Goal: Information Seeking & Learning: Learn about a topic

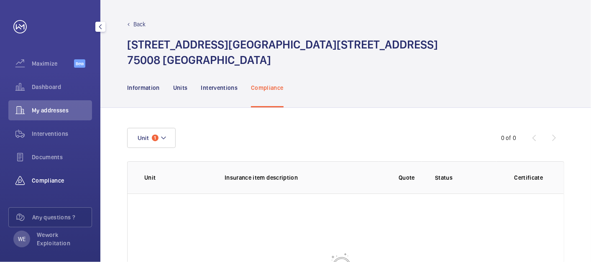
scroll to position [77, 0]
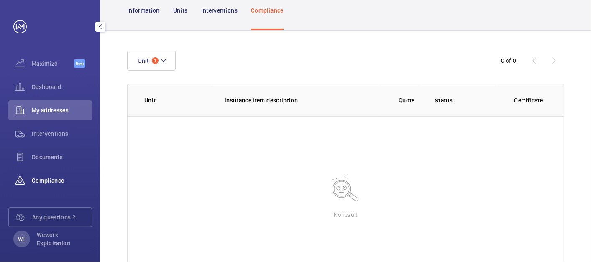
click at [37, 179] on span "Compliance" at bounding box center [62, 181] width 60 height 8
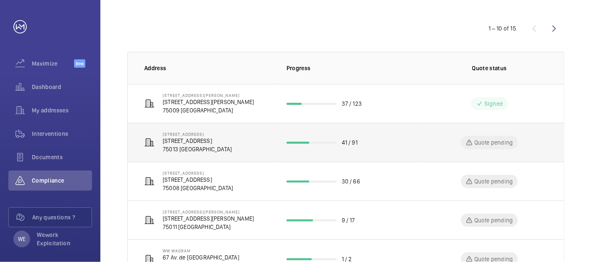
click at [263, 144] on td "[STREET_ADDRESS][GEOGRAPHIC_DATA][STREET_ADDRESS]" at bounding box center [201, 142] width 146 height 39
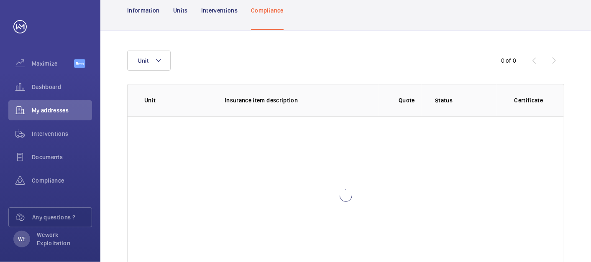
scroll to position [110, 0]
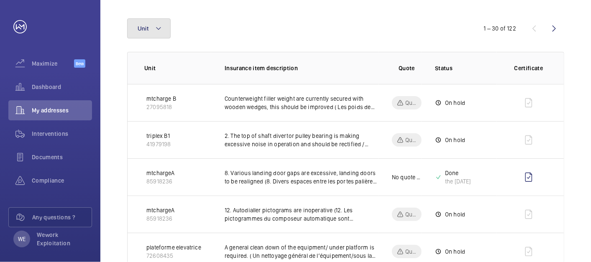
click at [161, 25] on mat-icon at bounding box center [158, 28] width 7 height 10
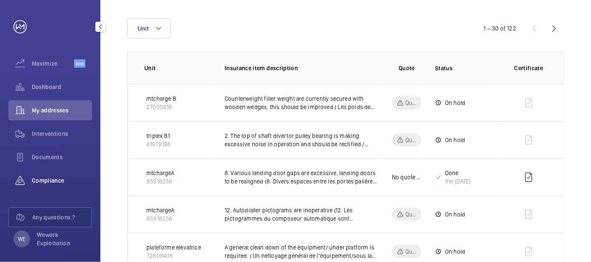
click at [43, 177] on span "Compliance" at bounding box center [62, 181] width 60 height 8
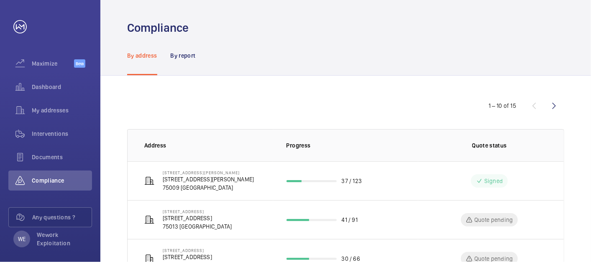
drag, startPoint x: 553, startPoint y: 107, endPoint x: 536, endPoint y: 108, distance: 16.3
click at [551, 108] on wm-front-icon-button at bounding box center [554, 106] width 20 height 20
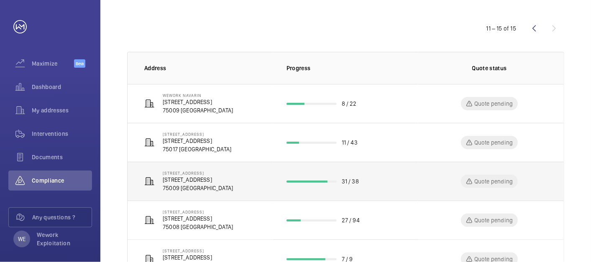
scroll to position [113, 0]
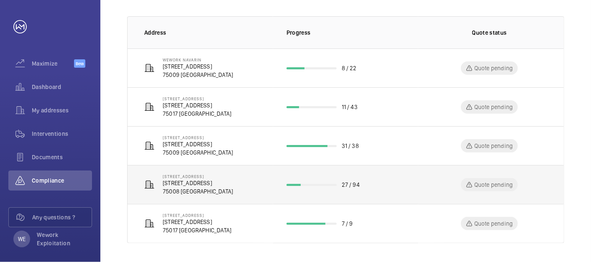
click at [214, 183] on p "[STREET_ADDRESS]" at bounding box center [198, 183] width 70 height 8
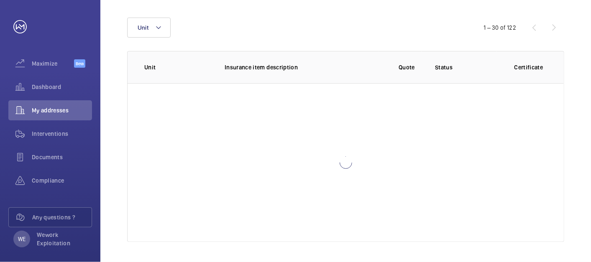
scroll to position [110, 0]
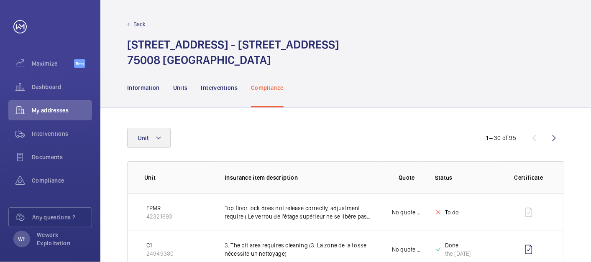
drag, startPoint x: 161, startPoint y: 146, endPoint x: 164, endPoint y: 143, distance: 4.5
click at [164, 143] on button "Unit" at bounding box center [149, 138] width 44 height 20
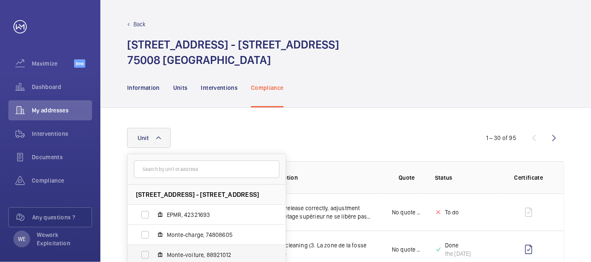
scroll to position [51, 0]
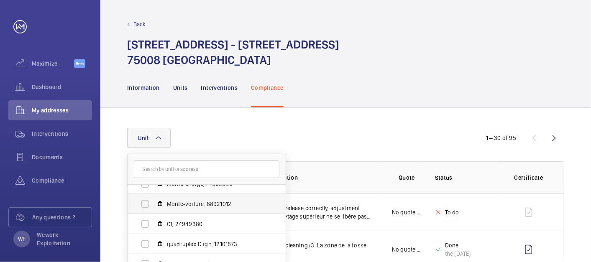
click at [204, 205] on span "Monte-voiture, 88921012" at bounding box center [215, 204] width 97 height 8
click at [154, 205] on input "Monte-voiture, 88921012" at bounding box center [145, 204] width 17 height 17
checkbox input "true"
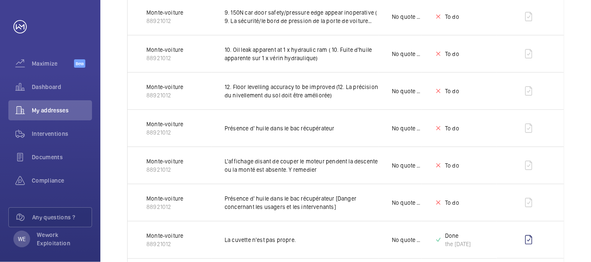
scroll to position [768, 0]
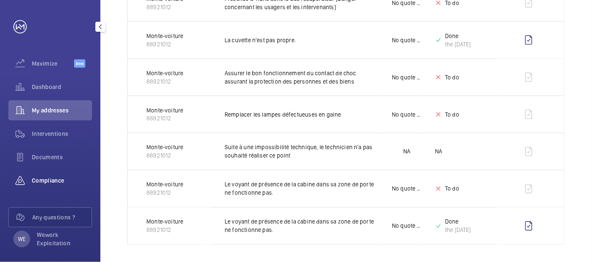
click at [35, 183] on span "Compliance" at bounding box center [62, 181] width 60 height 8
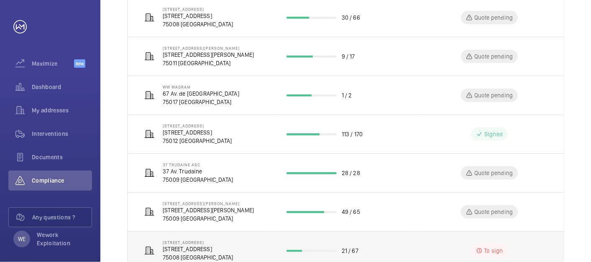
scroll to position [229, 0]
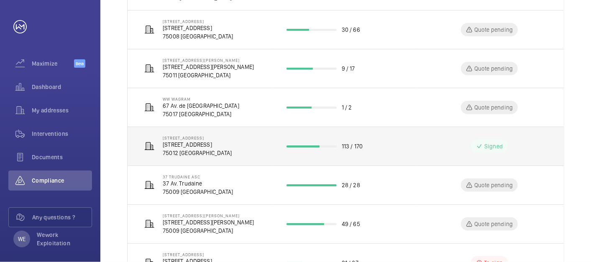
click at [229, 139] on p "[STREET_ADDRESS]" at bounding box center [197, 138] width 69 height 5
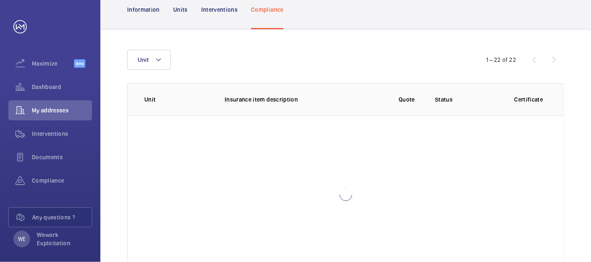
scroll to position [110, 0]
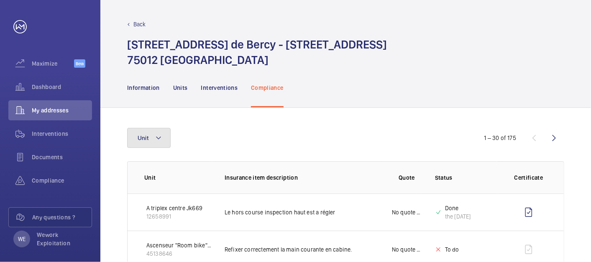
click at [159, 137] on mat-icon at bounding box center [158, 138] width 7 height 10
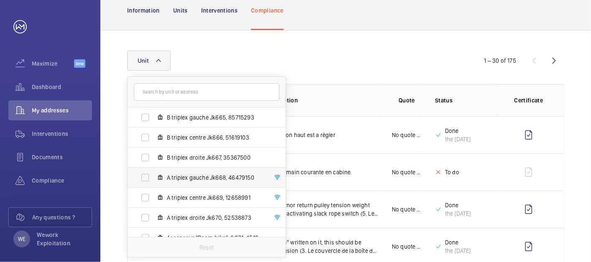
scroll to position [31, 0]
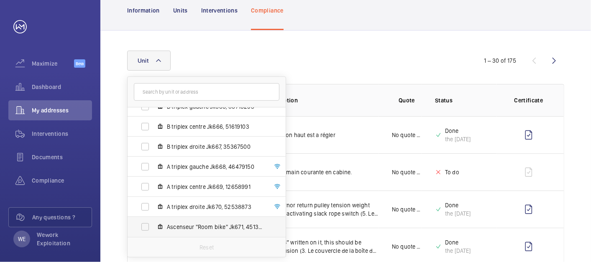
click at [211, 227] on span "Ascenseur "Room bike" Jk671, 45138646" at bounding box center [215, 227] width 97 height 8
click at [154, 227] on input "Ascenseur "Room bike" Jk671, 45138646" at bounding box center [145, 227] width 17 height 17
checkbox input "true"
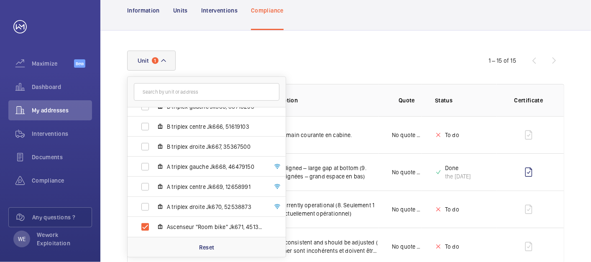
click at [395, 56] on div "Unit 1 [STREET_ADDRESS] - [STREET_ADDRESS] B triplex gauche Jk665, 85715293 B t…" at bounding box center [295, 61] width 337 height 20
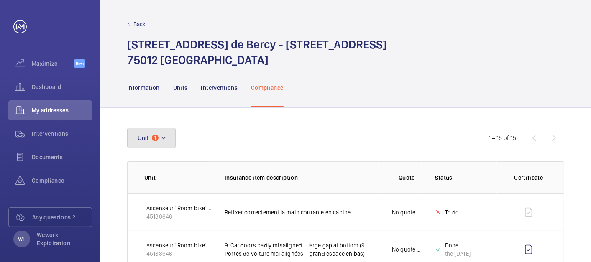
click at [166, 135] on mat-icon at bounding box center [163, 138] width 7 height 10
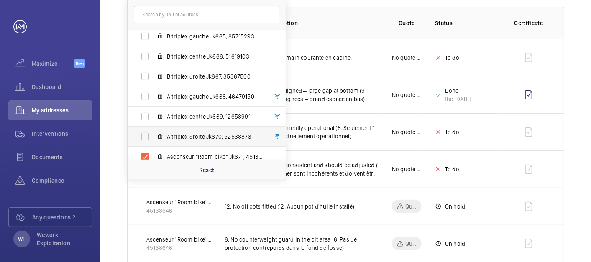
scroll to position [31, 0]
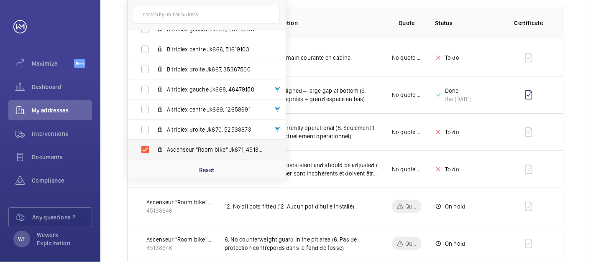
click at [182, 150] on span "Ascenseur "Room bike" Jk671, 45138646" at bounding box center [215, 150] width 97 height 8
click at [154, 150] on input "Ascenseur "Room bike" Jk671, 45138646" at bounding box center [145, 149] width 17 height 17
checkbox input "false"
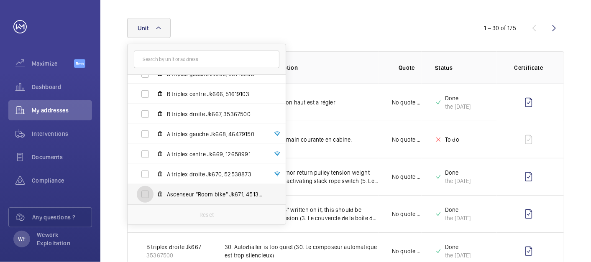
scroll to position [155, 0]
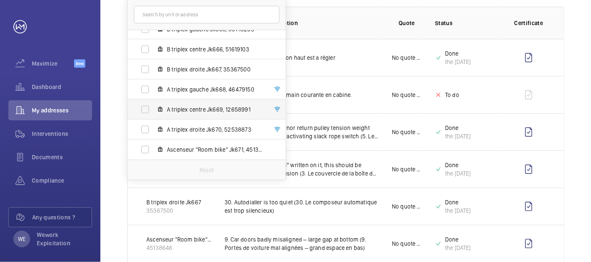
click at [195, 107] on span "A triplex centre Jk669, 12658991" at bounding box center [215, 109] width 97 height 8
click at [154, 107] on input "A triplex centre Jk669, 12658991" at bounding box center [145, 109] width 17 height 17
checkbox input "true"
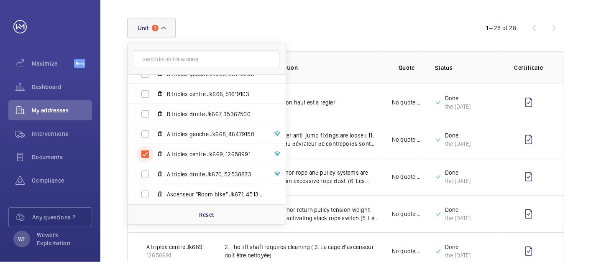
scroll to position [155, 0]
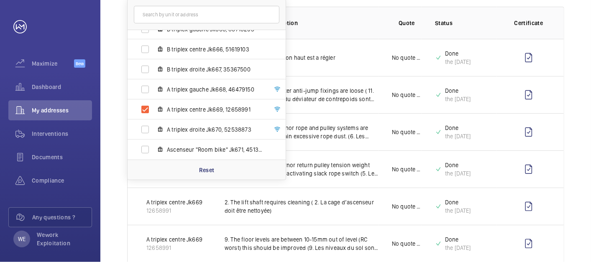
click at [393, 30] on th "Quote" at bounding box center [400, 23] width 43 height 32
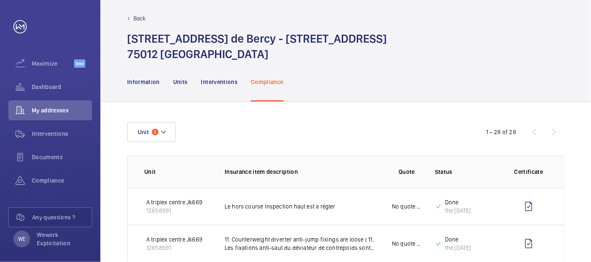
scroll to position [0, 0]
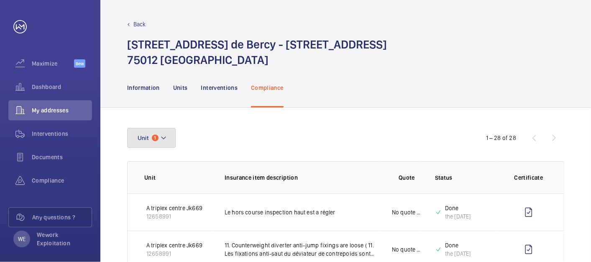
click at [164, 139] on mat-icon at bounding box center [163, 138] width 7 height 10
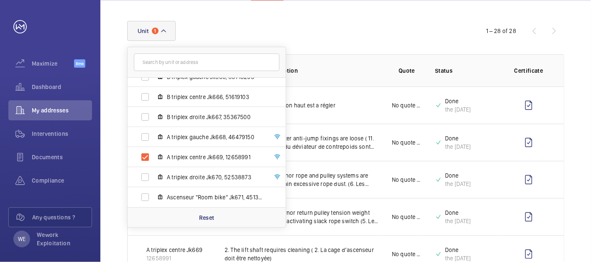
scroll to position [155, 0]
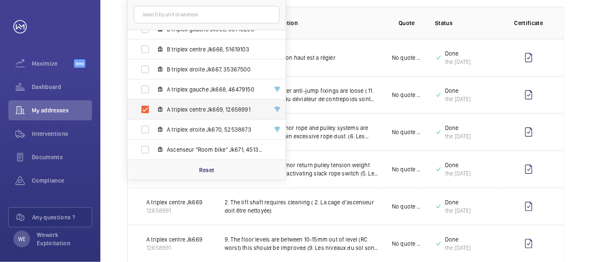
click at [189, 108] on span "A triplex centre Jk669, 12658991" at bounding box center [215, 109] width 97 height 8
click at [154, 108] on input "A triplex centre Jk669, 12658991" at bounding box center [145, 109] width 17 height 17
checkbox input "false"
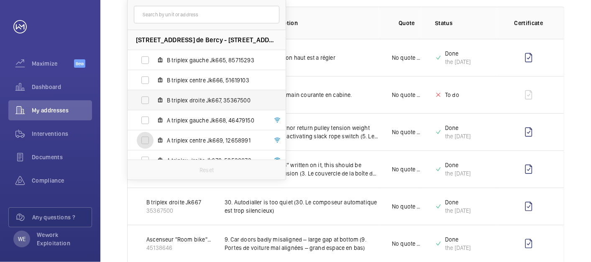
scroll to position [31, 0]
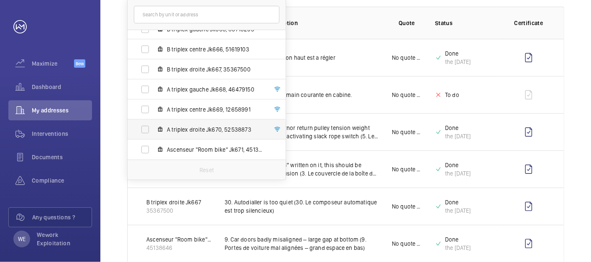
click at [208, 132] on span "A triplex droite Jk670, 52538873" at bounding box center [215, 130] width 97 height 8
click at [154, 132] on input "A triplex droite Jk670, 52538873" at bounding box center [145, 129] width 17 height 17
checkbox input "true"
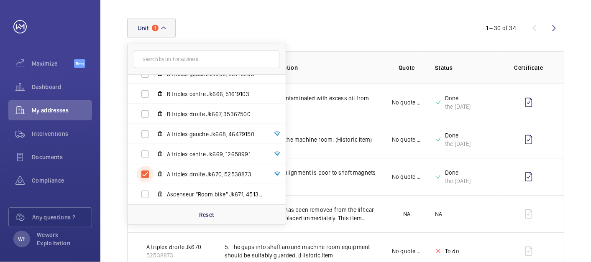
scroll to position [155, 0]
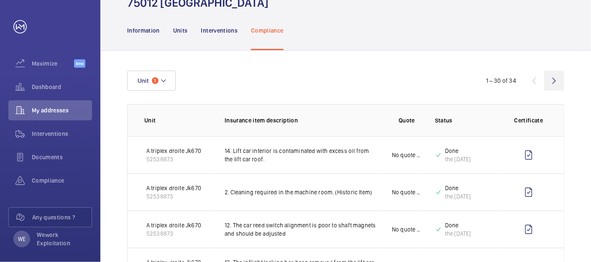
scroll to position [57, 0]
drag, startPoint x: 550, startPoint y: 80, endPoint x: 514, endPoint y: 110, distance: 46.7
click at [550, 80] on wm-front-icon-button at bounding box center [554, 81] width 20 height 20
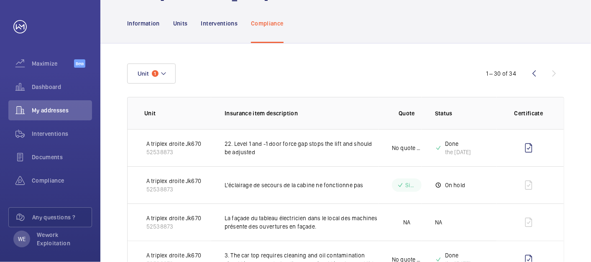
scroll to position [100, 0]
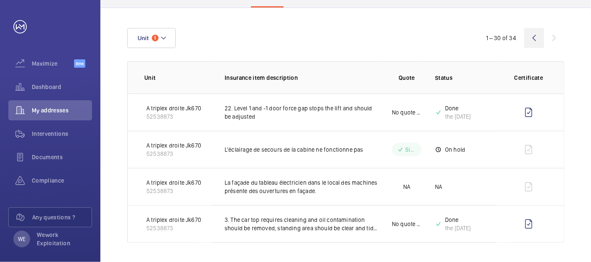
click at [535, 42] on wm-front-icon-button at bounding box center [534, 38] width 20 height 20
click at [535, 39] on wm-front-icon-button at bounding box center [534, 38] width 20 height 20
click at [533, 36] on wm-front-icon-button at bounding box center [534, 38] width 20 height 20
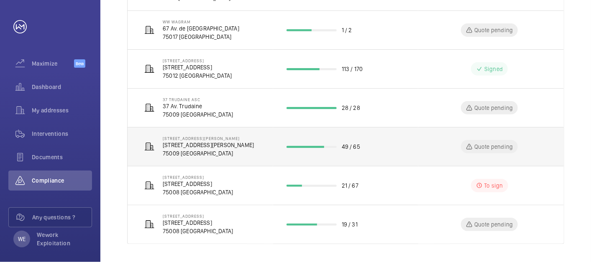
scroll to position [229, 0]
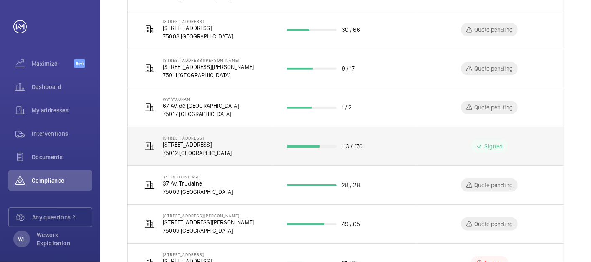
click at [232, 145] on p "[STREET_ADDRESS]" at bounding box center [197, 145] width 69 height 8
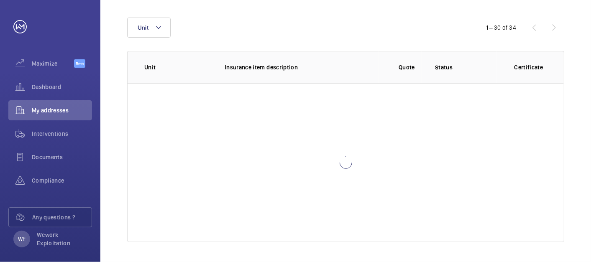
scroll to position [100, 0]
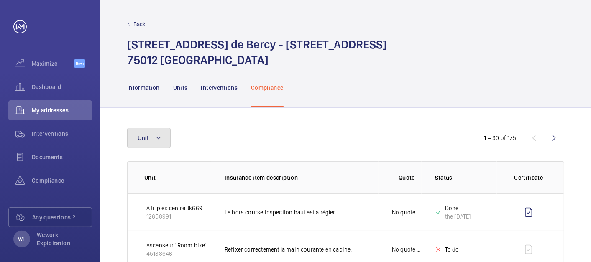
click at [157, 142] on mat-icon at bounding box center [158, 138] width 7 height 10
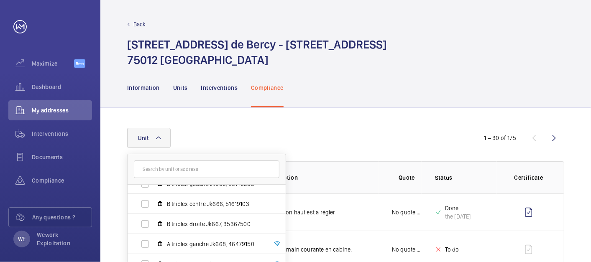
scroll to position [77, 0]
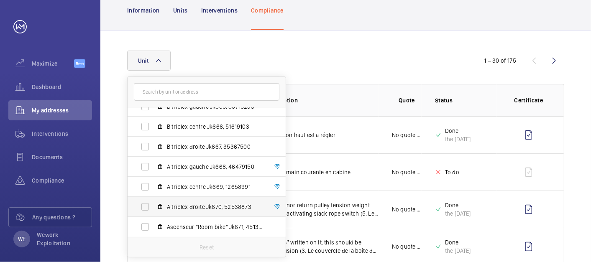
click at [216, 211] on label "A triplex droite Jk670, 52538873" at bounding box center [200, 207] width 145 height 20
click at [154, 211] on input "A triplex droite Jk670, 52538873" at bounding box center [145, 207] width 17 height 17
checkbox input "true"
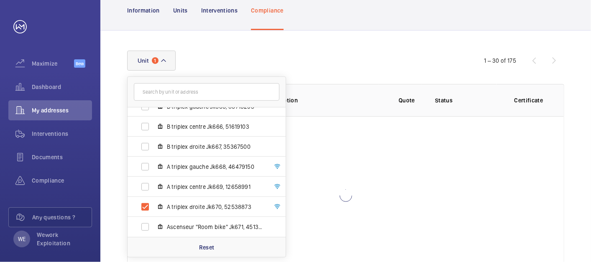
click at [446, 43] on div "Unit 1 [STREET_ADDRESS] - [STREET_ADDRESS] B triplex gauche Jk665, 85715293 B t…" at bounding box center [345, 163] width 491 height 265
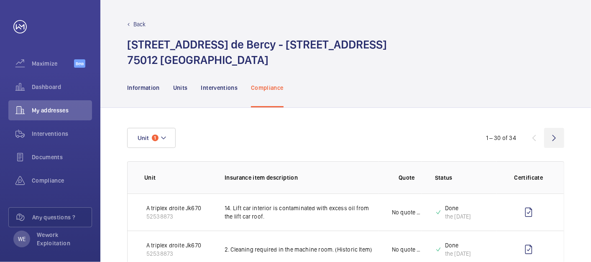
click at [560, 142] on wm-front-icon-button at bounding box center [554, 138] width 20 height 20
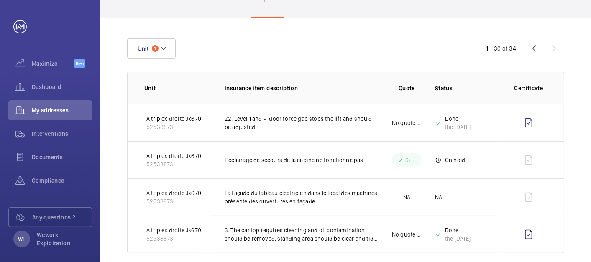
scroll to position [100, 0]
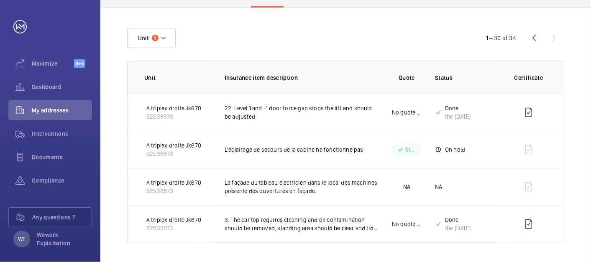
click at [154, 27] on div "Unit 1 1 – 30 of 34 Unit Insurance item description Quote Status Certificate A …" at bounding box center [345, 135] width 491 height 255
click at [159, 31] on button "Unit 1" at bounding box center [151, 38] width 49 height 20
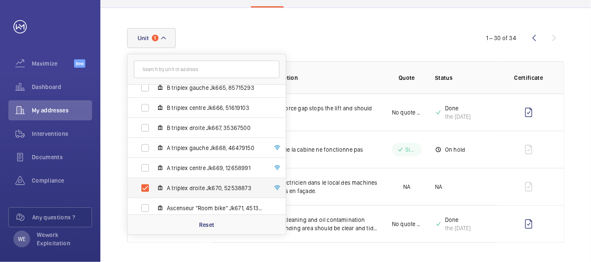
scroll to position [31, 0]
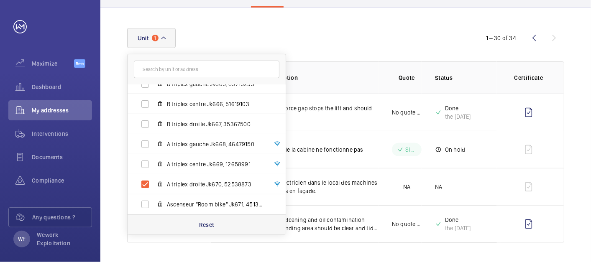
click at [213, 223] on p "Reset" at bounding box center [206, 225] width 15 height 8
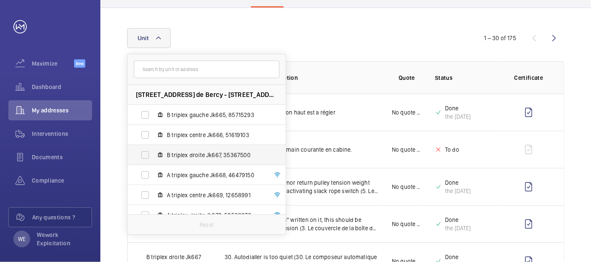
click at [218, 157] on span "B triplex droite Jk667, 35367500" at bounding box center [215, 155] width 97 height 8
click at [154, 157] on input "B triplex droite Jk667, 35367500" at bounding box center [145, 155] width 17 height 17
checkbox input "true"
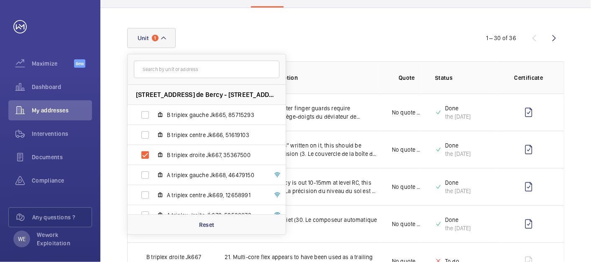
click at [376, 46] on div "Unit 1 [STREET_ADDRESS] - [STREET_ADDRESS] B triplex gauche Jk665, 85715293 B t…" at bounding box center [295, 38] width 337 height 20
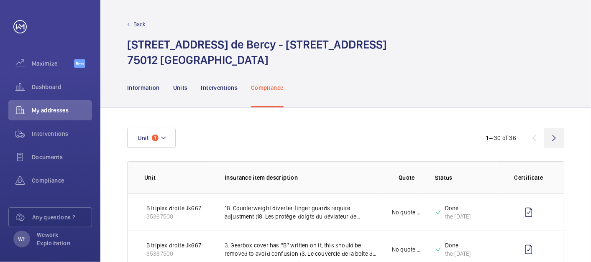
click at [550, 139] on wm-front-icon-button at bounding box center [554, 138] width 20 height 20
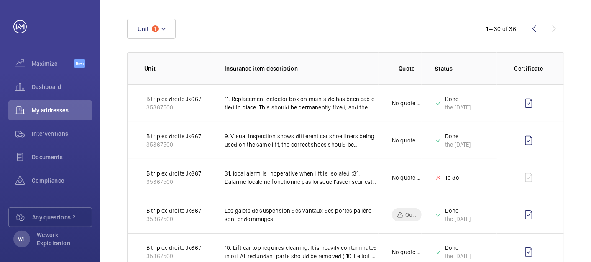
scroll to position [97, 0]
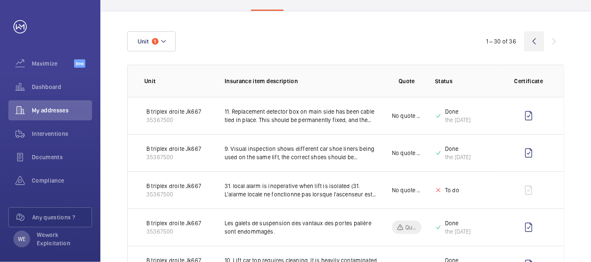
click at [534, 39] on wm-front-icon-button at bounding box center [534, 41] width 20 height 20
click at [526, 39] on wm-front-icon-button at bounding box center [534, 41] width 20 height 20
click at [172, 43] on button "Unit 1" at bounding box center [151, 41] width 49 height 20
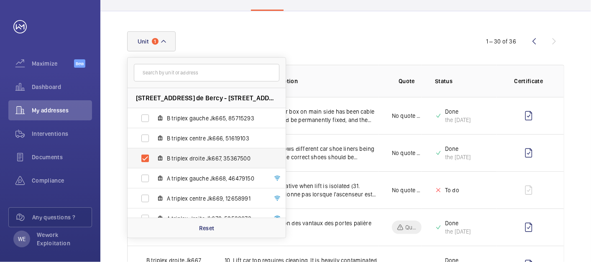
click at [179, 154] on span "B triplex droite Jk667, 35367500" at bounding box center [215, 158] width 97 height 8
click at [154, 154] on input "B triplex droite Jk667, 35367500" at bounding box center [145, 158] width 17 height 17
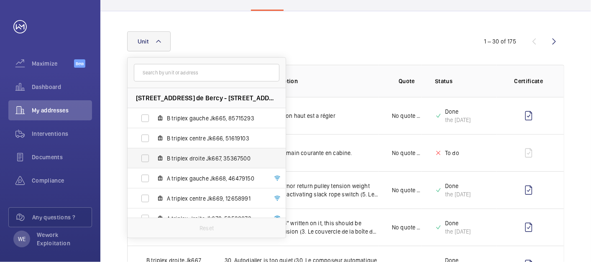
click at [179, 154] on span "B triplex droite Jk667, 35367500" at bounding box center [215, 158] width 97 height 8
click at [154, 154] on input "B triplex droite Jk667, 35367500" at bounding box center [145, 158] width 17 height 17
checkbox input "true"
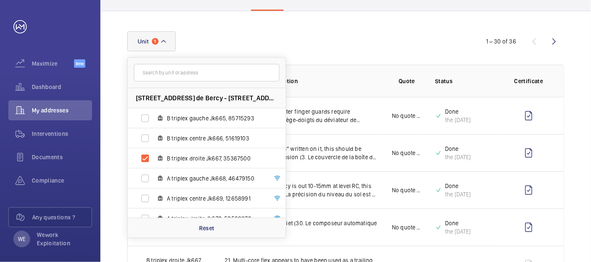
click at [384, 43] on div "Unit 1 [STREET_ADDRESS] - [STREET_ADDRESS] B triplex gauche Jk665, 85715293 B t…" at bounding box center [295, 41] width 337 height 20
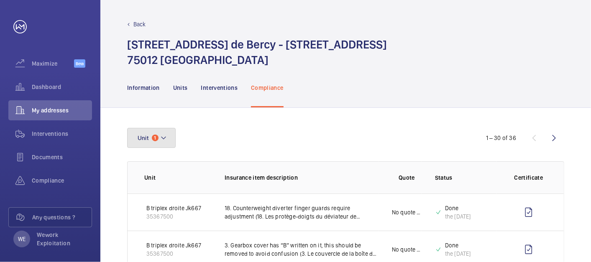
click at [169, 136] on button "Unit 1" at bounding box center [151, 138] width 49 height 20
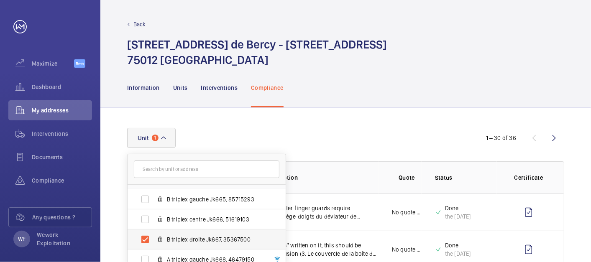
scroll to position [31, 0]
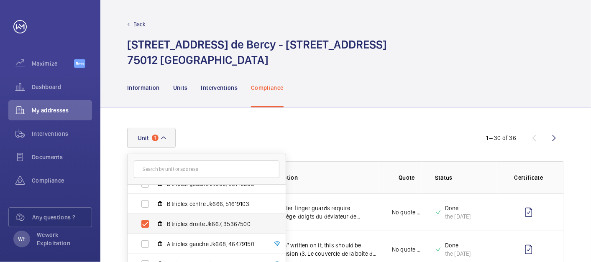
click at [231, 224] on span "B triplex droite Jk667, 35367500" at bounding box center [215, 224] width 97 height 8
click at [154, 224] on input "B triplex droite Jk667, 35367500" at bounding box center [145, 224] width 17 height 17
checkbox input "false"
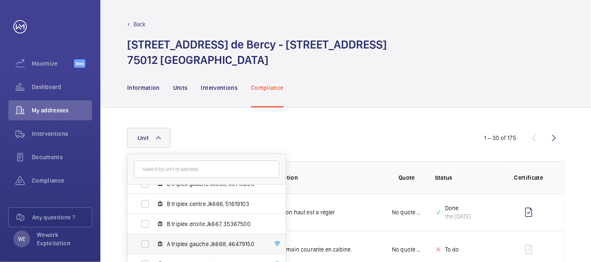
click at [207, 243] on span "A triplex gauche Jk668, 46479150" at bounding box center [215, 244] width 97 height 8
click at [154, 243] on input "A triplex gauche Jk668, 46479150" at bounding box center [145, 244] width 17 height 17
checkbox input "true"
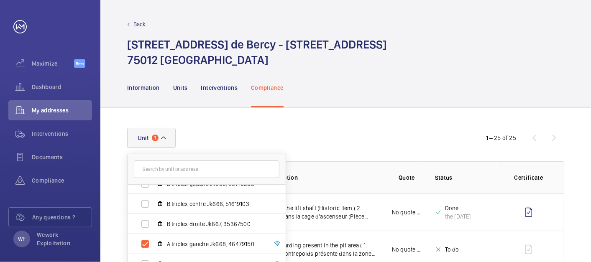
click at [411, 95] on div "Information Units Interventions Compliance" at bounding box center [345, 88] width 437 height 40
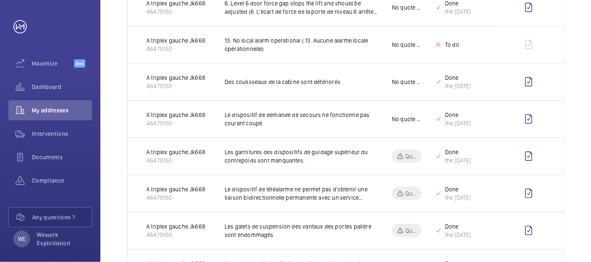
scroll to position [620, 0]
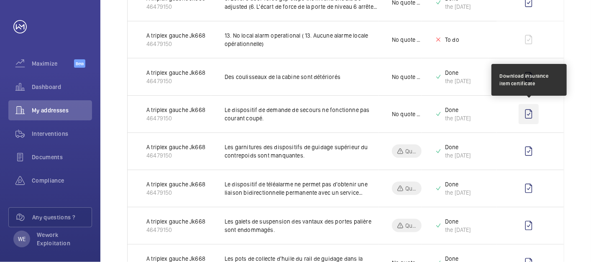
click at [533, 115] on wm-front-icon-button at bounding box center [529, 114] width 20 height 20
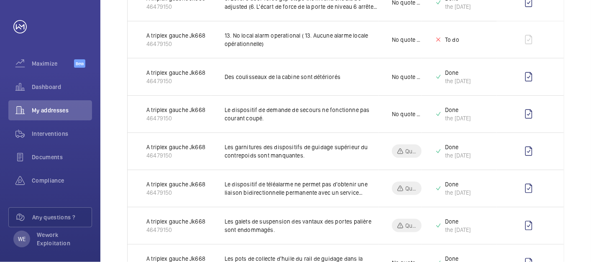
click at [586, 82] on div "Unit 1 1 – 25 of 25 Unit Insurance item description Quote Status Certificate A …" at bounding box center [345, 6] width 491 height 1037
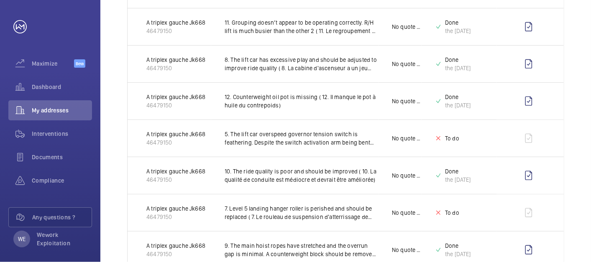
scroll to position [0, 0]
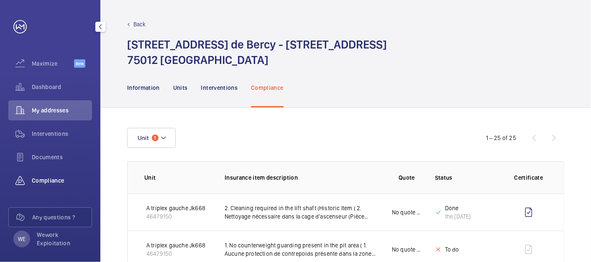
click at [48, 184] on span "Compliance" at bounding box center [62, 181] width 60 height 8
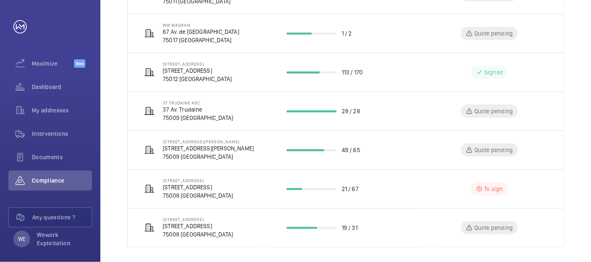
scroll to position [307, 0]
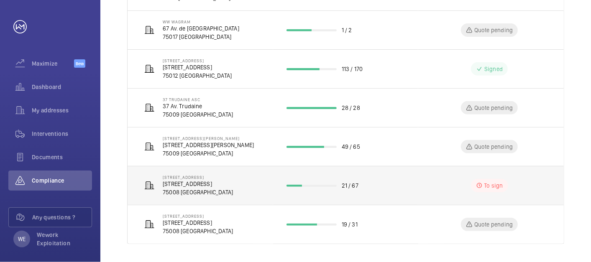
click at [233, 185] on p "[STREET_ADDRESS]" at bounding box center [198, 184] width 70 height 8
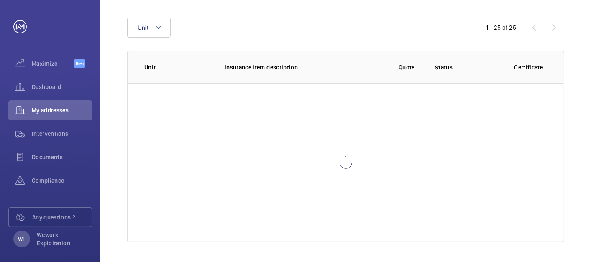
scroll to position [110, 0]
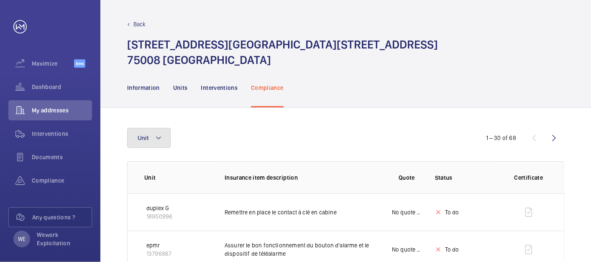
click at [168, 134] on button "Unit" at bounding box center [149, 138] width 44 height 20
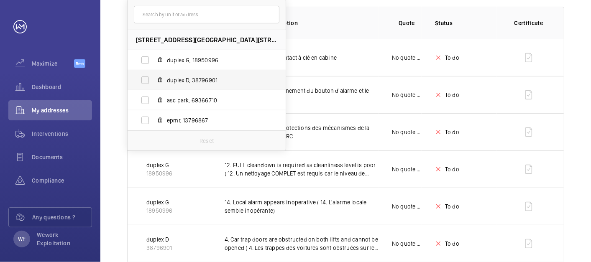
click at [200, 78] on span "duplex D, 38796901" at bounding box center [215, 80] width 97 height 8
click at [154, 78] on input "duplex D, 38796901" at bounding box center [145, 80] width 17 height 17
checkbox input "true"
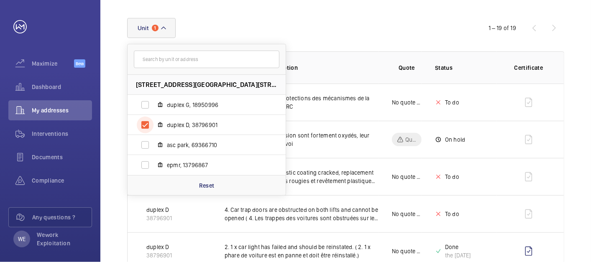
scroll to position [155, 0]
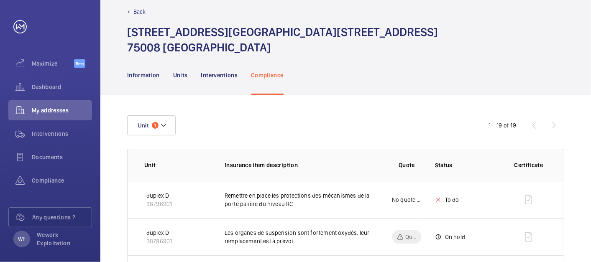
scroll to position [0, 0]
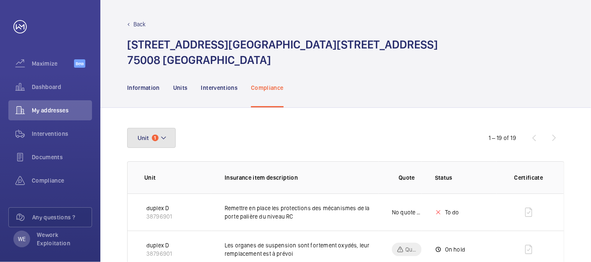
click at [166, 138] on mat-icon at bounding box center [163, 138] width 7 height 10
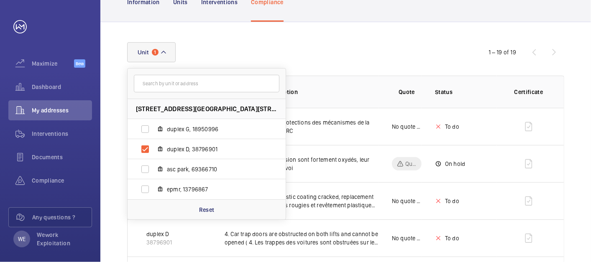
scroll to position [77, 0]
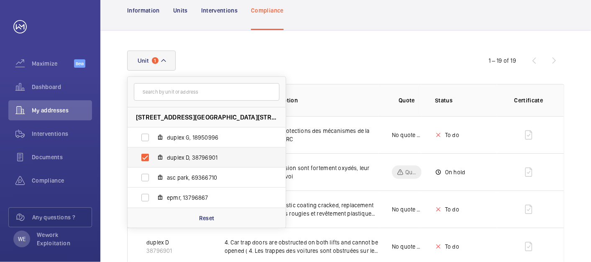
click at [179, 149] on label "duplex D, 38796901" at bounding box center [200, 158] width 145 height 20
click at [154, 149] on input "duplex D, 38796901" at bounding box center [145, 157] width 17 height 17
checkbox input "false"
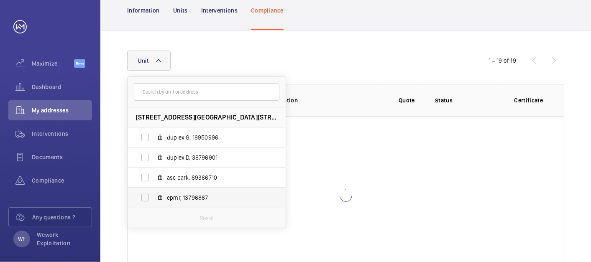
click at [190, 195] on span "epmr, 13796867" at bounding box center [215, 198] width 97 height 8
click at [154, 195] on input "epmr, 13796867" at bounding box center [145, 198] width 17 height 17
checkbox input "true"
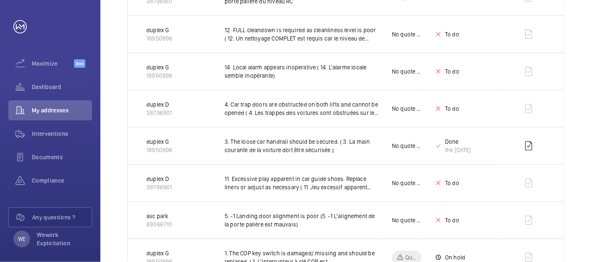
scroll to position [57, 0]
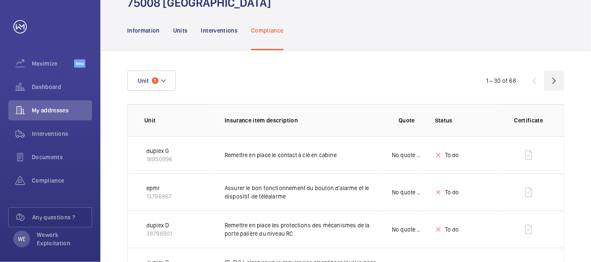
click at [555, 81] on wm-front-icon-button at bounding box center [554, 81] width 20 height 20
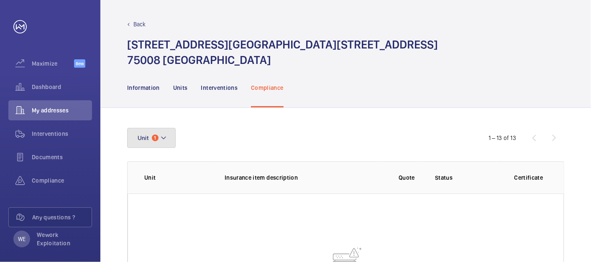
click at [163, 142] on mat-icon at bounding box center [163, 138] width 7 height 10
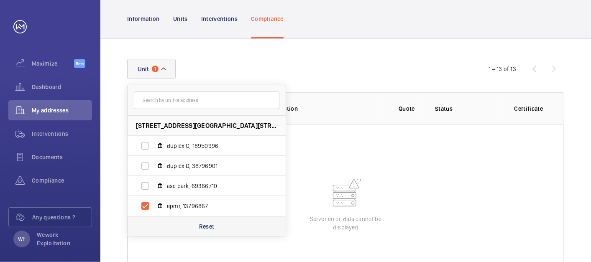
scroll to position [110, 0]
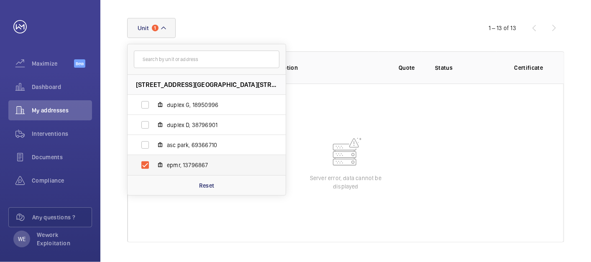
click at [192, 172] on label "epmr, 13796867" at bounding box center [200, 165] width 145 height 20
click at [154, 172] on input "epmr, 13796867" at bounding box center [145, 165] width 17 height 17
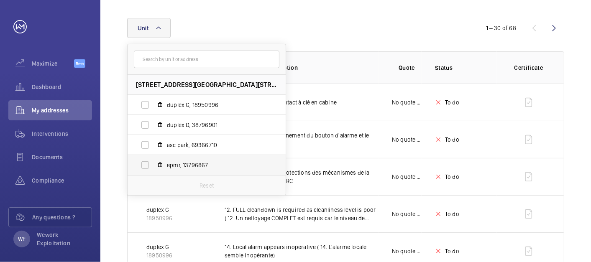
click at [187, 168] on span "epmr, 13796867" at bounding box center [215, 165] width 97 height 8
click at [154, 168] on input "epmr, 13796867" at bounding box center [145, 165] width 17 height 17
checkbox input "true"
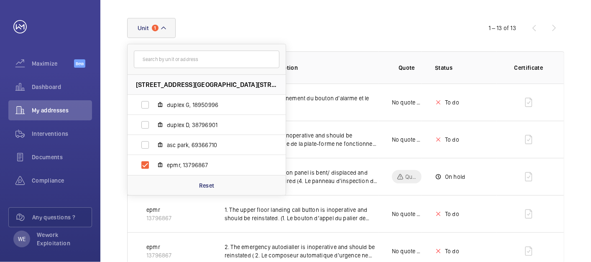
click at [449, 19] on div "Unit 1 40 Rue du Colisée - 40 Rue du Colisée, 75008 PARIS, 75008 PARIS duplex G…" at bounding box center [295, 28] width 337 height 20
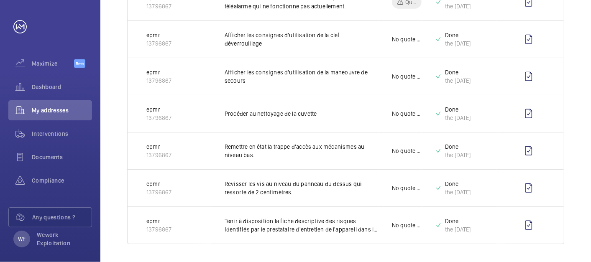
scroll to position [434, 0]
click at [54, 177] on span "Compliance" at bounding box center [62, 181] width 60 height 8
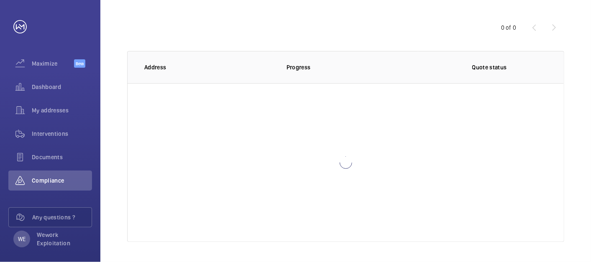
scroll to position [78, 0]
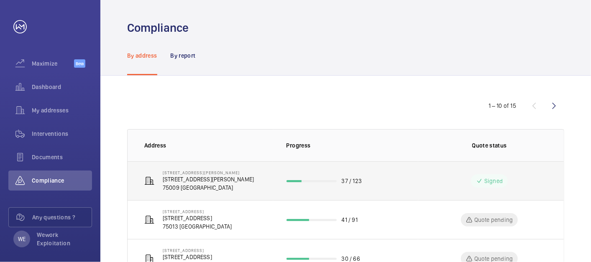
click at [177, 174] on p "[STREET_ADDRESS][PERSON_NAME]" at bounding box center [208, 172] width 91 height 5
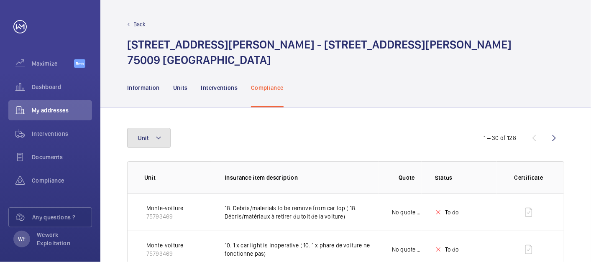
click at [162, 134] on button "Unit" at bounding box center [149, 138] width 44 height 20
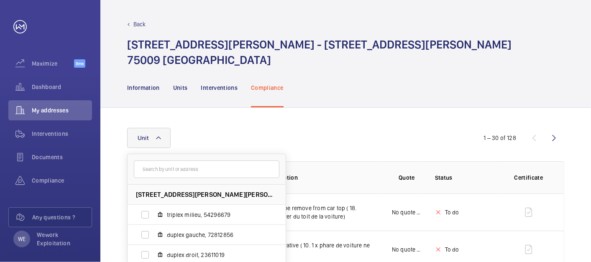
scroll to position [71, 0]
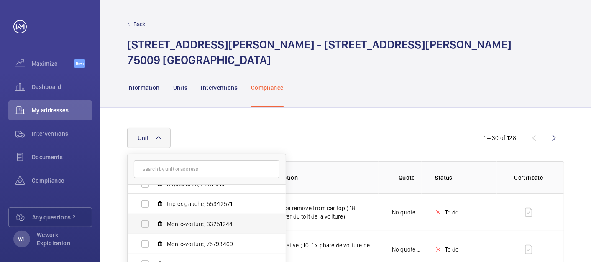
click at [201, 225] on span "Monte-voiture, 33251244" at bounding box center [215, 224] width 97 height 8
click at [154, 225] on input "Monte-voiture, 33251244" at bounding box center [145, 224] width 17 height 17
checkbox input "true"
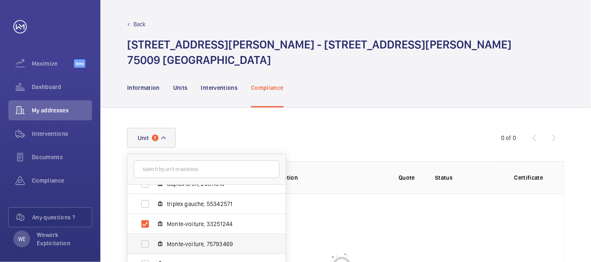
click at [206, 245] on span "Monte-voiture, 75793469" at bounding box center [215, 244] width 97 height 8
click at [154, 245] on input "Monte-voiture, 75793469" at bounding box center [145, 244] width 17 height 17
checkbox input "true"
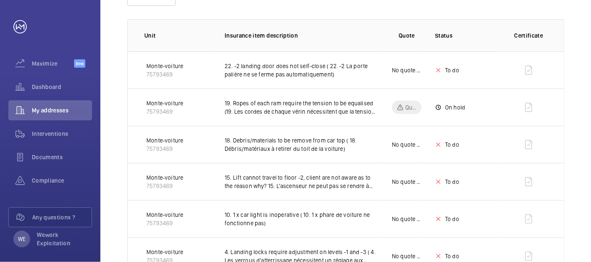
scroll to position [77, 0]
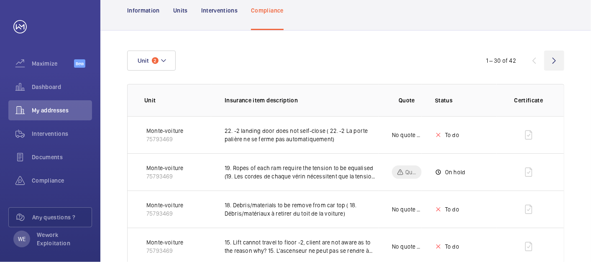
click at [560, 58] on wm-front-icon-button at bounding box center [554, 61] width 20 height 20
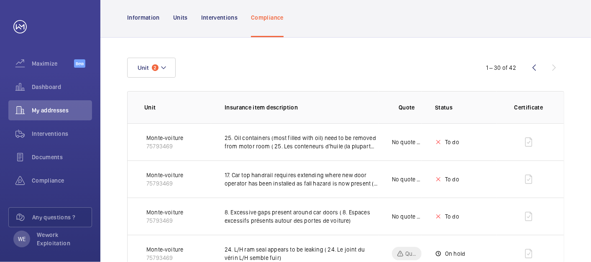
scroll to position [9, 0]
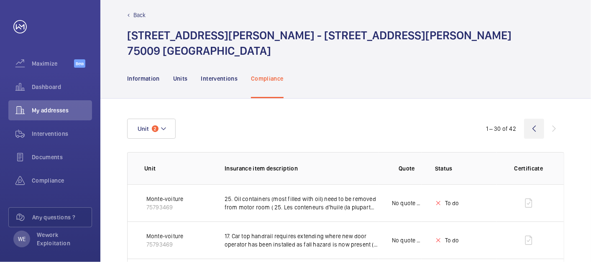
click at [536, 130] on wm-front-icon-button at bounding box center [534, 129] width 20 height 20
click at [172, 131] on button "Unit 2" at bounding box center [151, 129] width 49 height 20
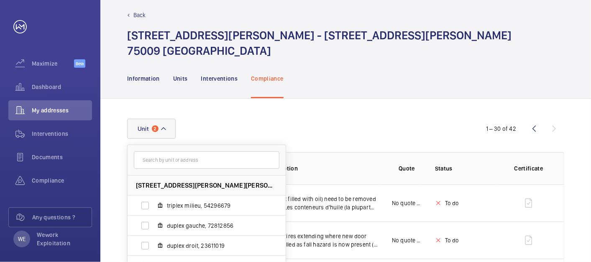
scroll to position [71, 0]
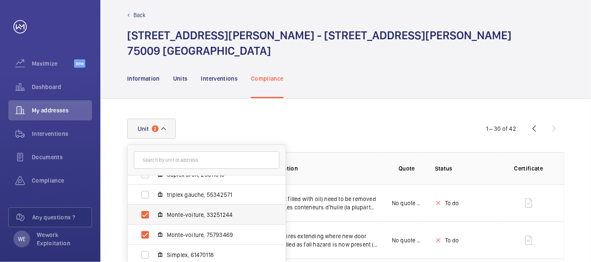
click at [187, 213] on span "Monte-voiture, 33251244" at bounding box center [215, 215] width 97 height 8
click at [154, 213] on input "Monte-voiture, 33251244" at bounding box center [145, 215] width 17 height 17
checkbox input "false"
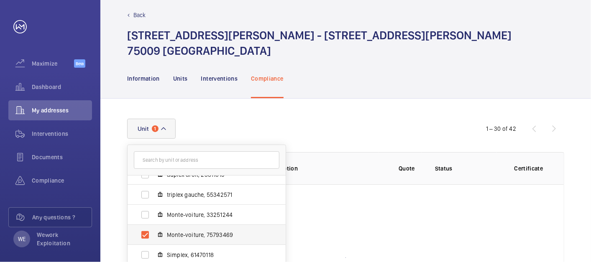
click at [186, 232] on span "Monte-voiture, 75793469" at bounding box center [215, 235] width 97 height 8
click at [154, 232] on input "Monte-voiture, 75793469" at bounding box center [145, 235] width 17 height 17
drag, startPoint x: 177, startPoint y: 233, endPoint x: 183, endPoint y: 226, distance: 9.8
click at [177, 234] on span "Monte-voiture, 75793469" at bounding box center [215, 235] width 97 height 8
click at [154, 234] on input "Monte-voiture, 75793469" at bounding box center [145, 235] width 17 height 17
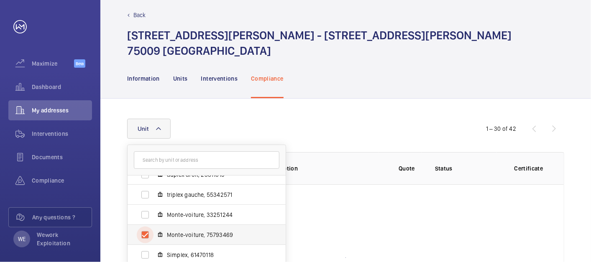
checkbox input "true"
click at [187, 215] on span "Monte-voiture, 33251244" at bounding box center [215, 215] width 97 height 8
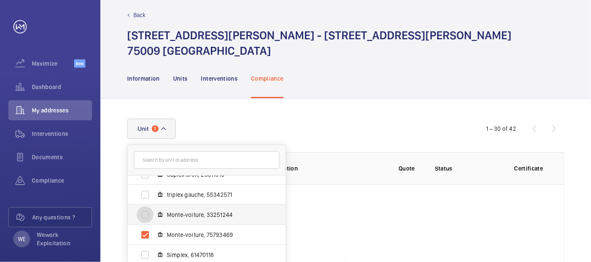
click at [154, 215] on input "Monte-voiture, 33251244" at bounding box center [145, 215] width 17 height 17
checkbox input "true"
click at [442, 73] on div "Information Units Interventions Compliance" at bounding box center [345, 79] width 437 height 40
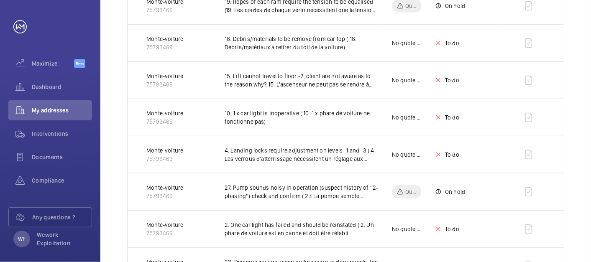
scroll to position [57, 0]
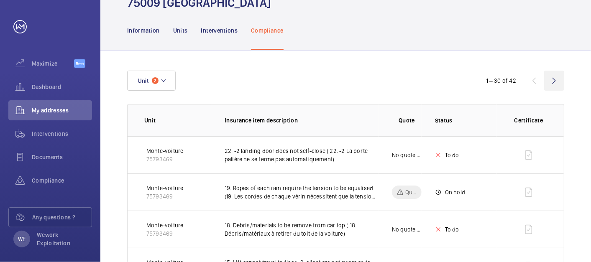
click at [557, 84] on wm-front-icon-button at bounding box center [554, 81] width 20 height 20
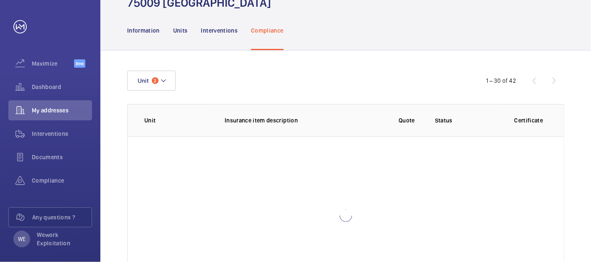
scroll to position [57, 0]
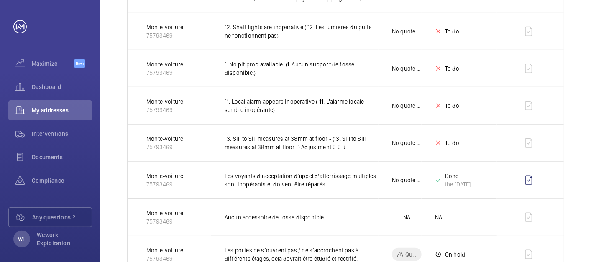
scroll to position [397, 0]
